Goal: Task Accomplishment & Management: Use online tool/utility

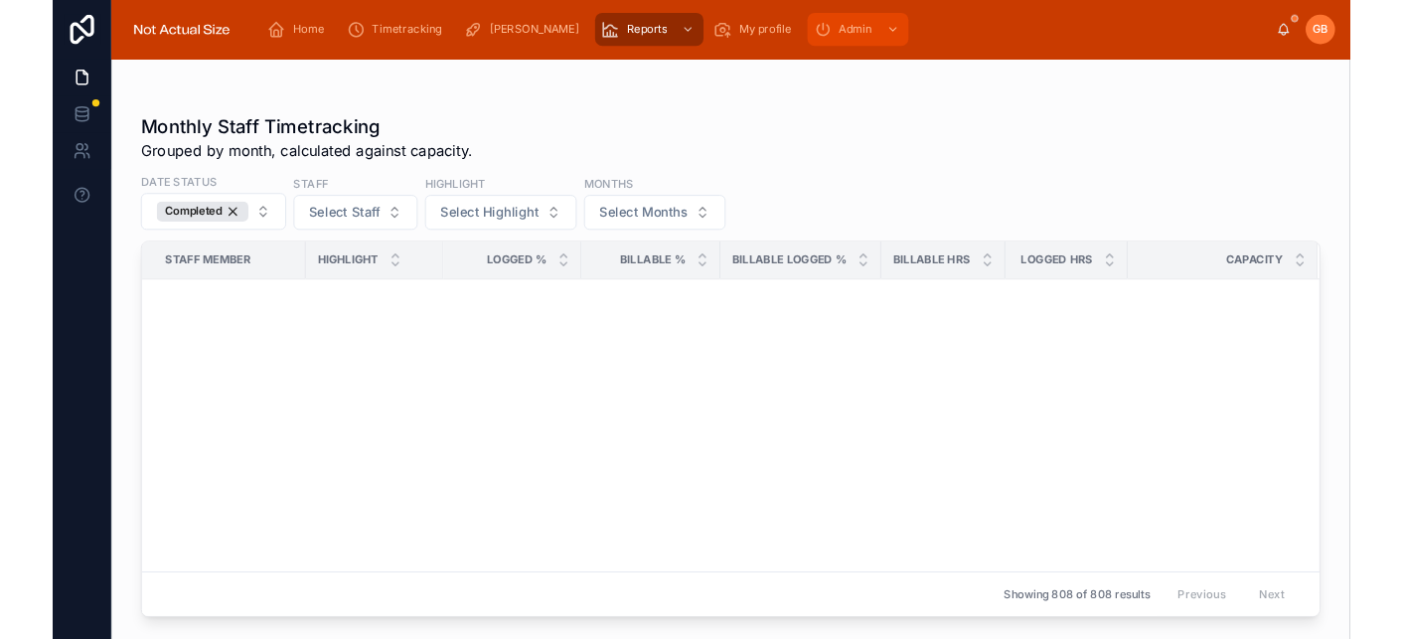
scroll to position [1966, 0]
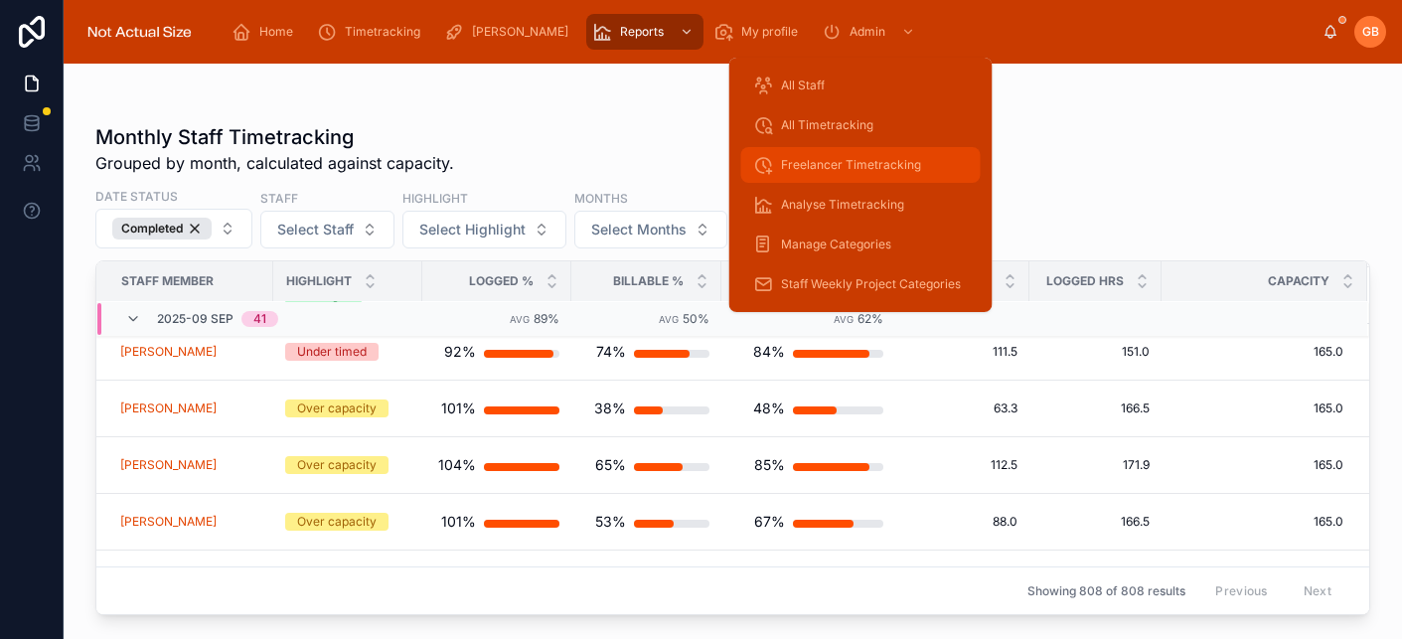
click at [867, 174] on div "Freelancer Timetracking" at bounding box center [861, 165] width 216 height 32
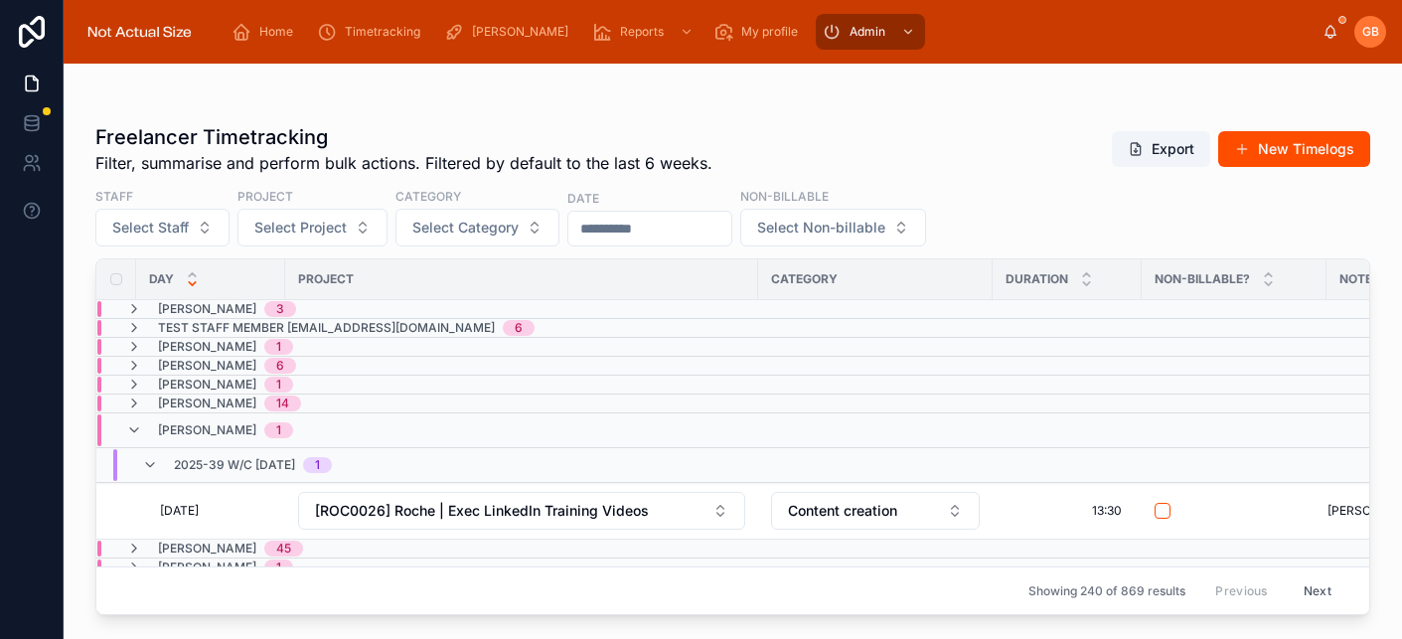
drag, startPoint x: 840, startPoint y: 116, endPoint x: 1072, endPoint y: 111, distance: 231.5
click at [841, 116] on div "Freelancer Timetracking Filter, summarise and perform bulk actions. Filtered by…" at bounding box center [732, 363] width 1274 height 504
click at [1304, 145] on button "New Timelogs" at bounding box center [1294, 149] width 152 height 36
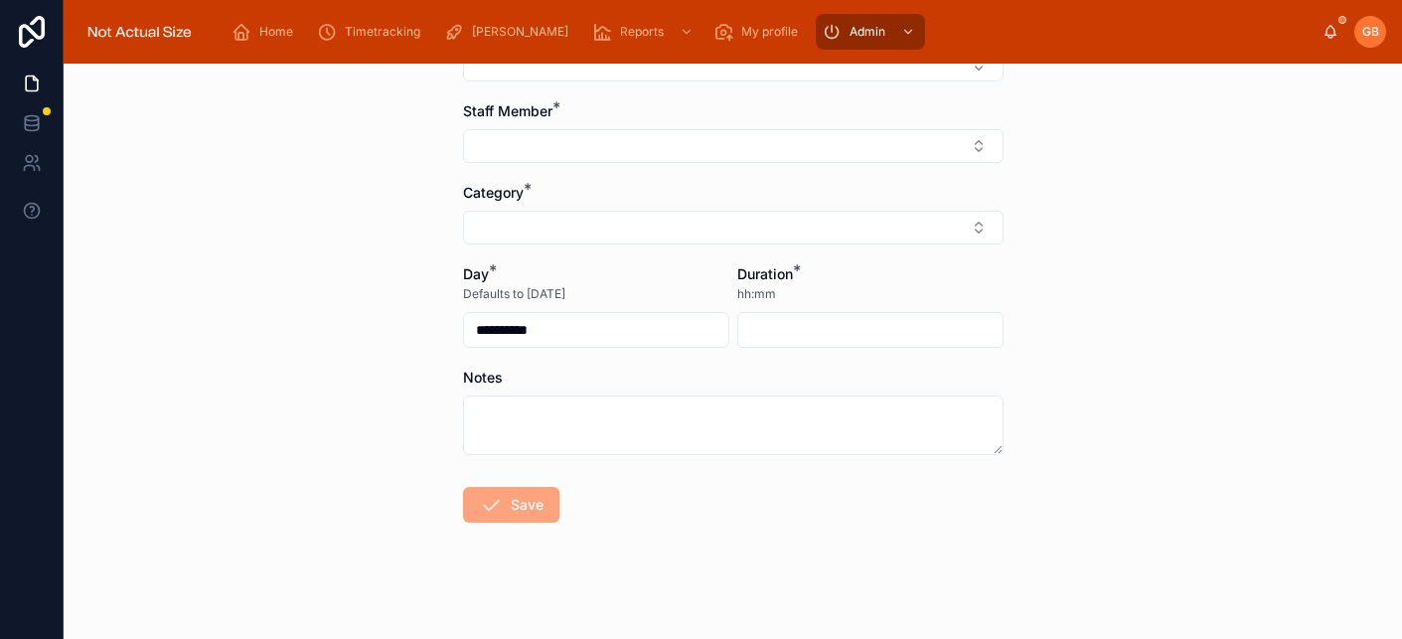
scroll to position [174, 0]
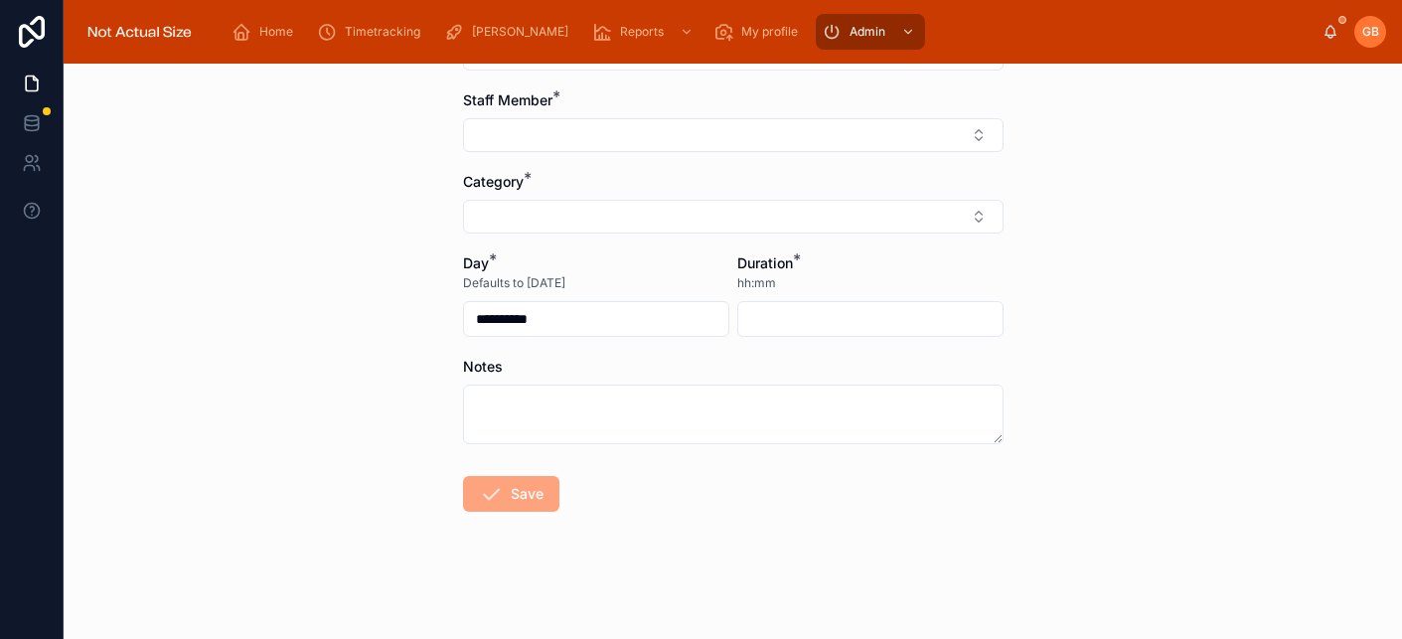
click at [753, 286] on span "hh:mm" at bounding box center [756, 283] width 39 height 16
drag, startPoint x: 786, startPoint y: 281, endPoint x: 761, endPoint y: 287, distance: 25.5
click at [728, 283] on form "**********" at bounding box center [733, 324] width 540 height 630
click at [794, 283] on div "hh:mm" at bounding box center [870, 283] width 266 height 20
click at [925, 280] on div "hh:mm" at bounding box center [870, 283] width 266 height 20
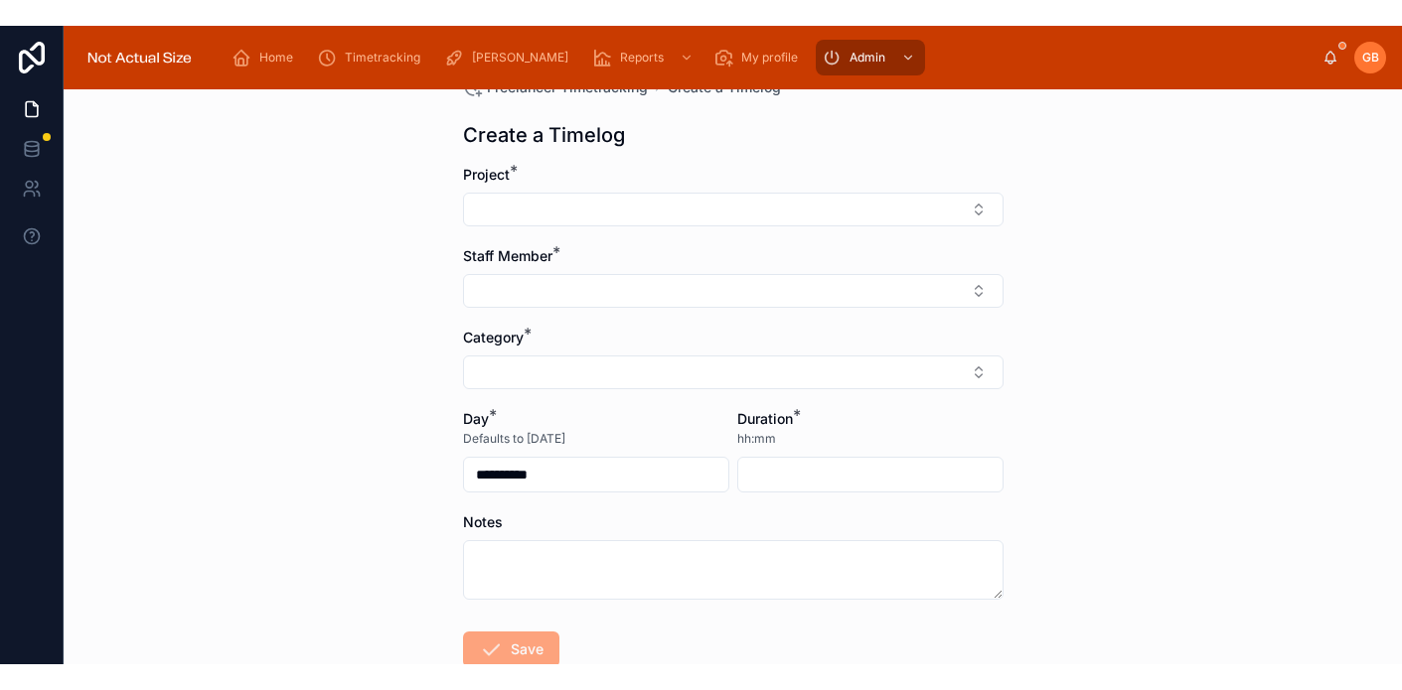
scroll to position [0, 0]
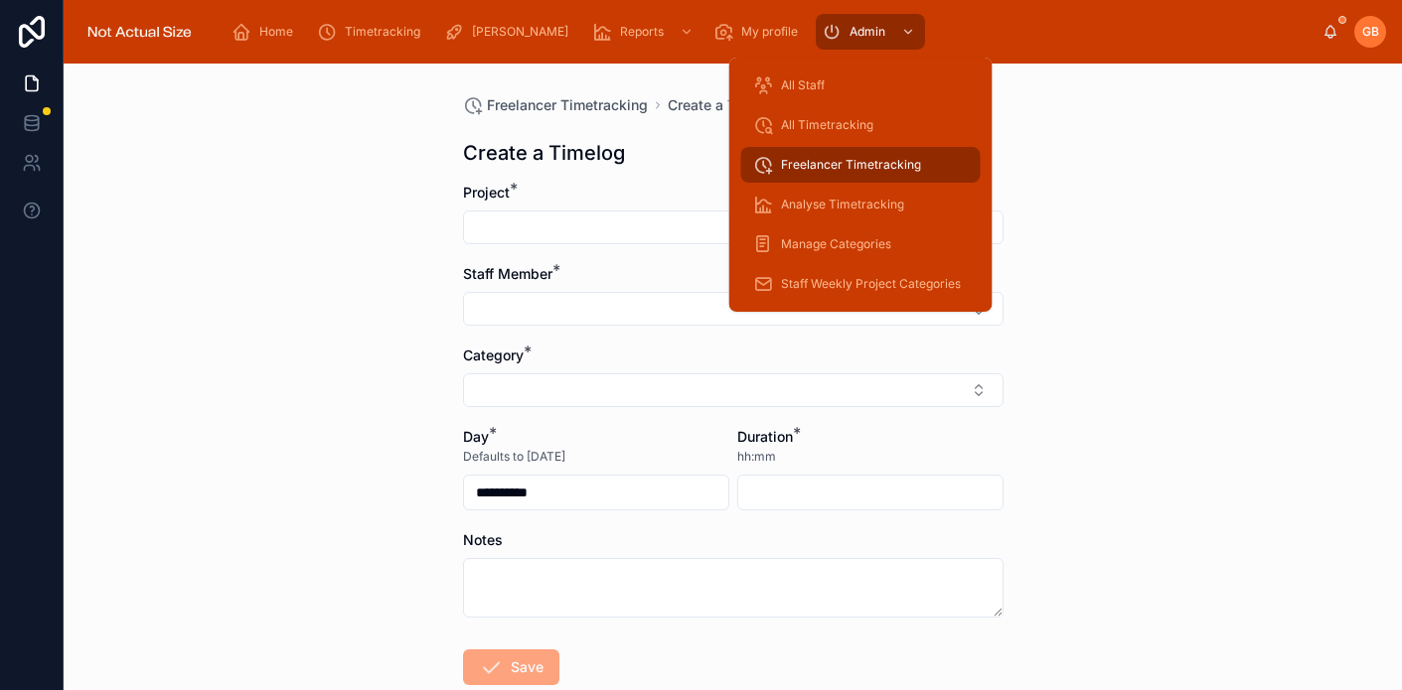
click at [908, 159] on span "Freelancer Timetracking" at bounding box center [851, 165] width 140 height 16
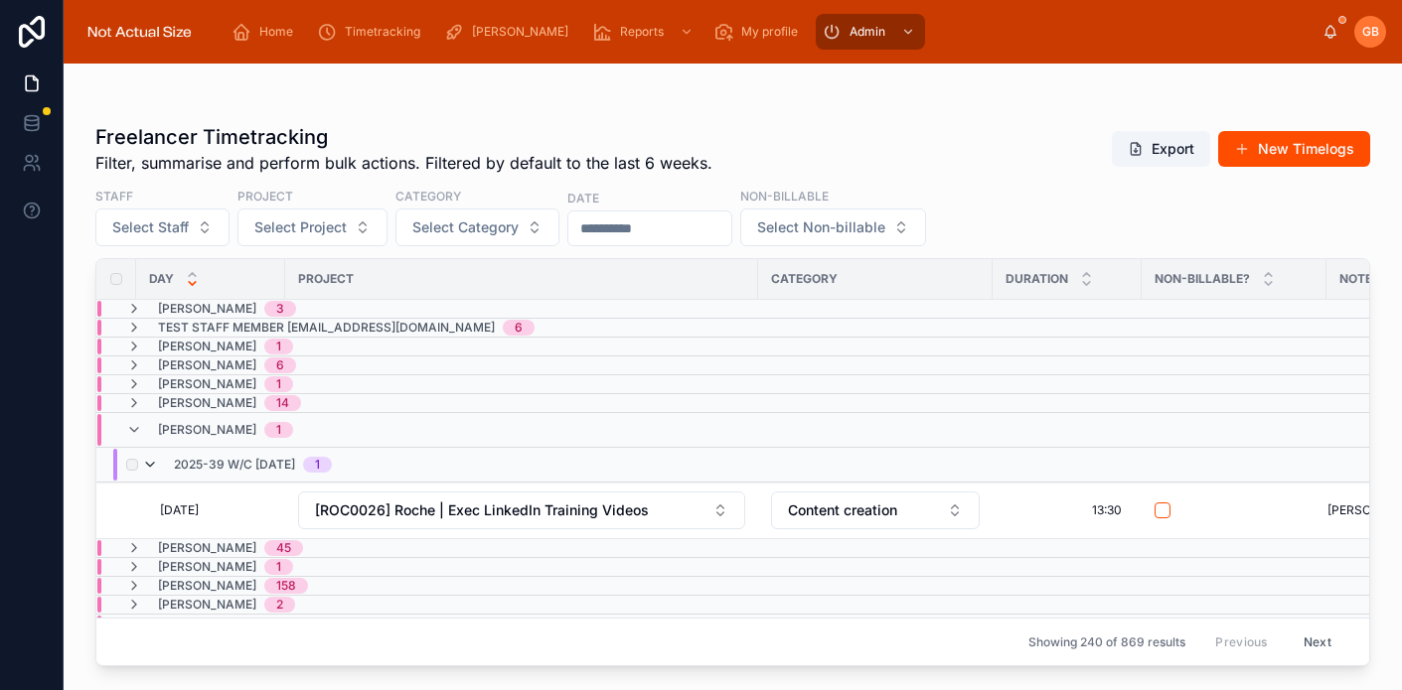
click at [146, 464] on icon at bounding box center [150, 465] width 16 height 16
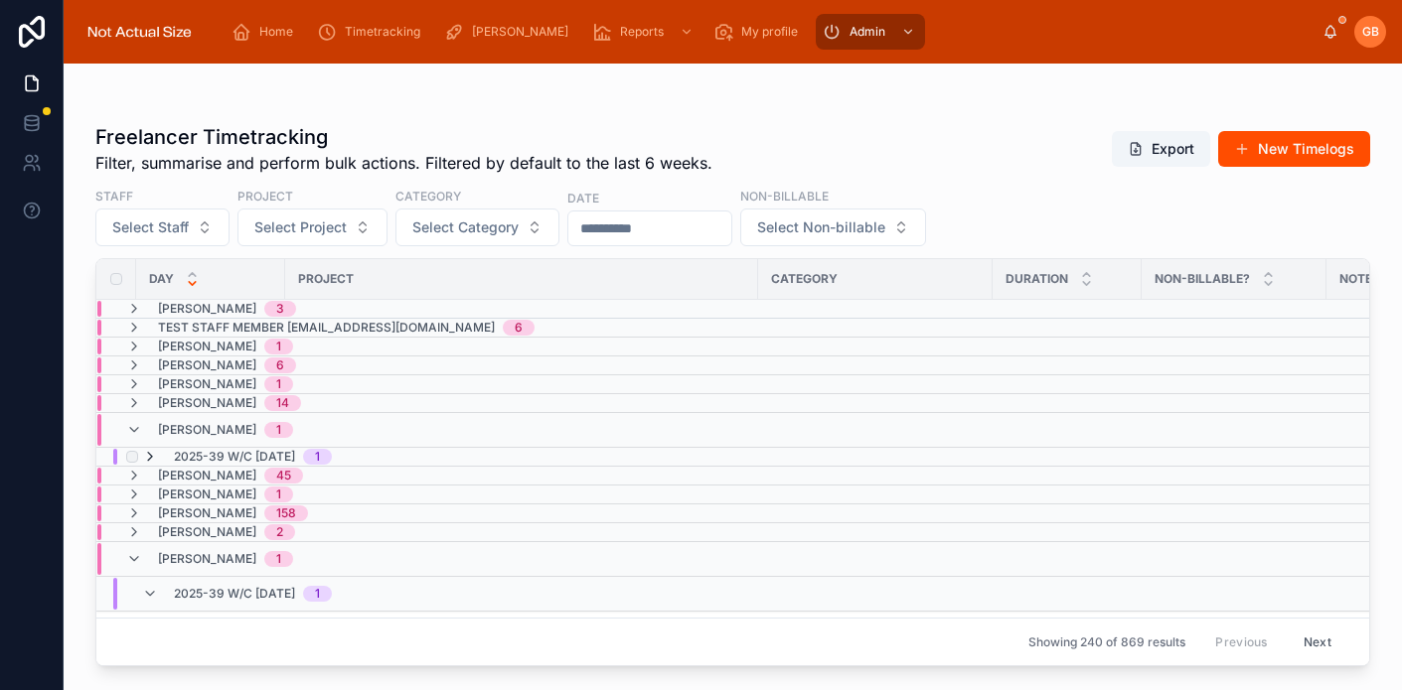
click at [155, 455] on icon at bounding box center [150, 457] width 16 height 16
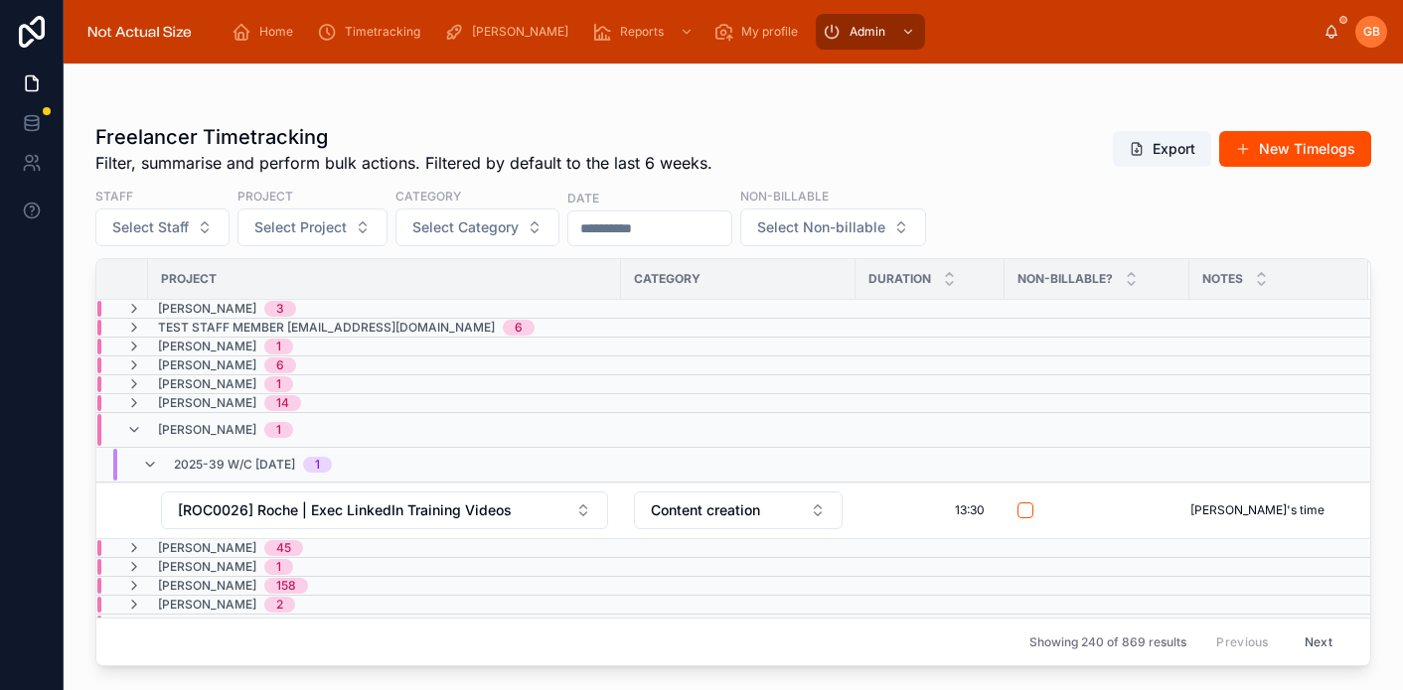
scroll to position [0, 137]
